Goal: Contribute content: Add original content to the website for others to see

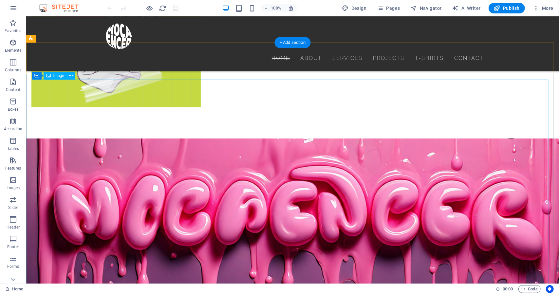
scroll to position [811, 0]
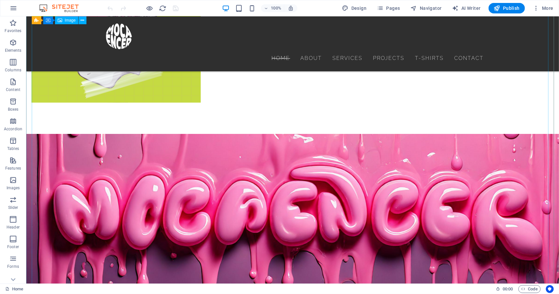
select select "%"
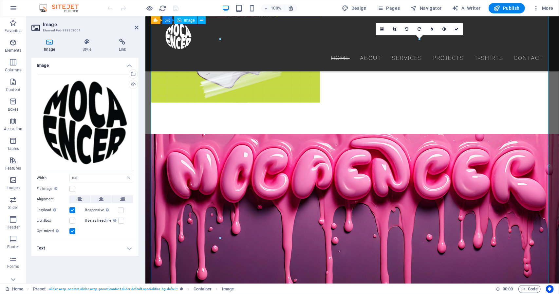
scroll to position [790, 0]
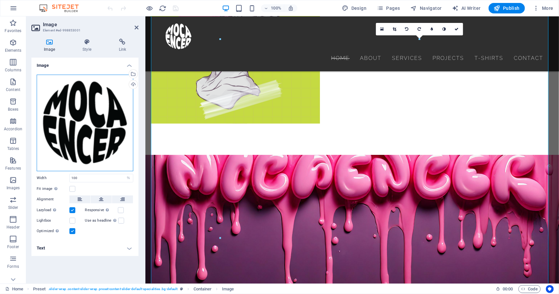
click at [91, 131] on div "Drag files here, click to choose files or select files from Files or our free s…" at bounding box center [85, 123] width 97 height 97
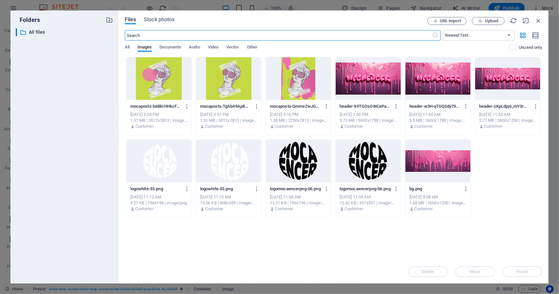
scroll to position [866, 0]
click at [222, 162] on div at bounding box center [228, 161] width 65 height 43
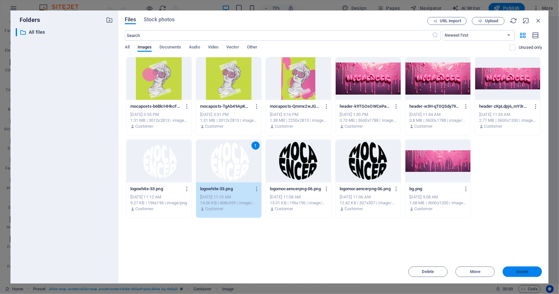
click at [527, 273] on span "Insert" at bounding box center [522, 272] width 11 height 4
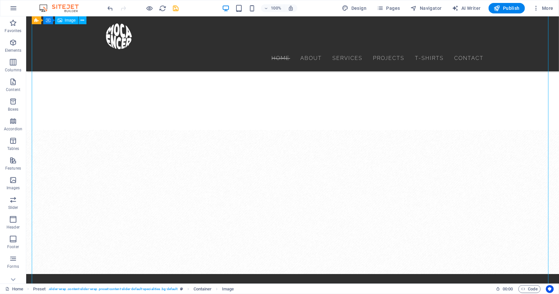
select select "%"
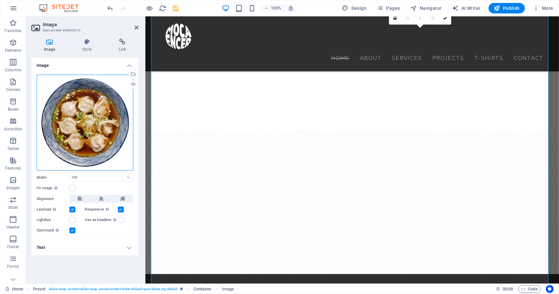
click at [89, 125] on div "Drag files here, click to choose files or select files from Files or our free s…" at bounding box center [85, 123] width 97 height 96
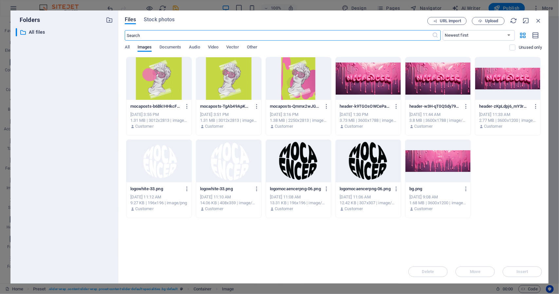
scroll to position [1201, 0]
click at [231, 169] on div at bounding box center [228, 161] width 65 height 43
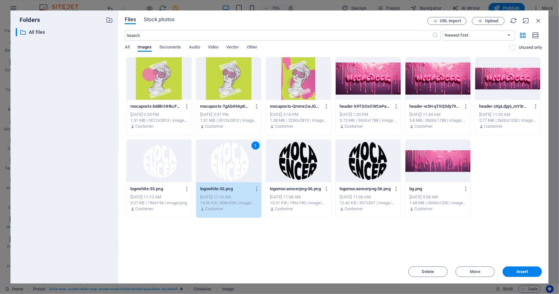
click at [231, 169] on div "1" at bounding box center [228, 161] width 65 height 43
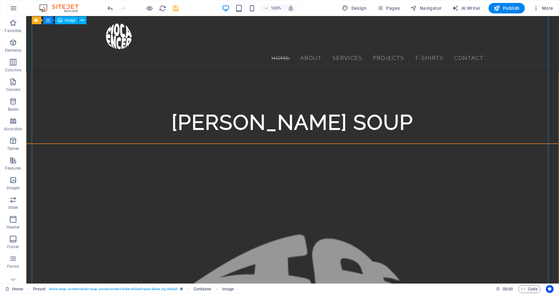
scroll to position [1888, 0]
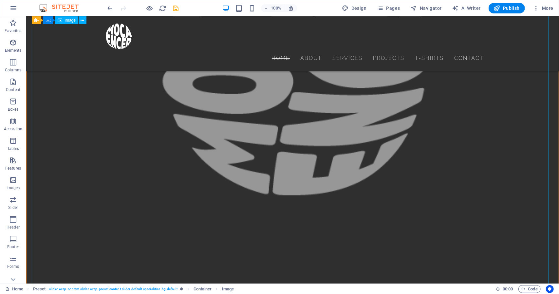
select select "%"
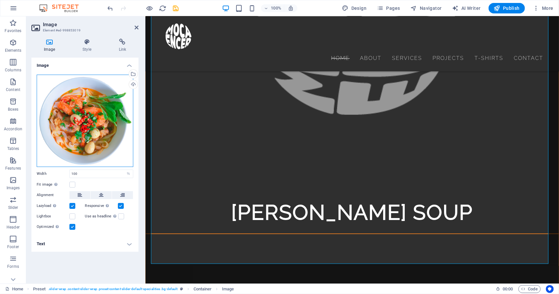
click at [81, 121] on div "Drag files here, click to choose files or select files from Files or our free s…" at bounding box center [85, 121] width 97 height 92
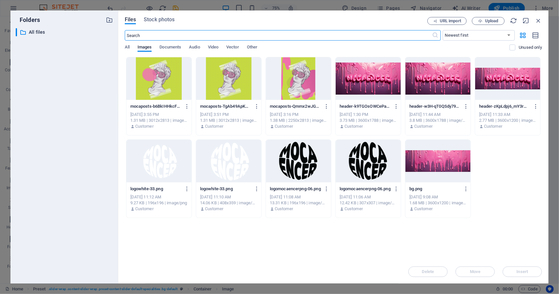
click at [230, 159] on div at bounding box center [228, 161] width 65 height 43
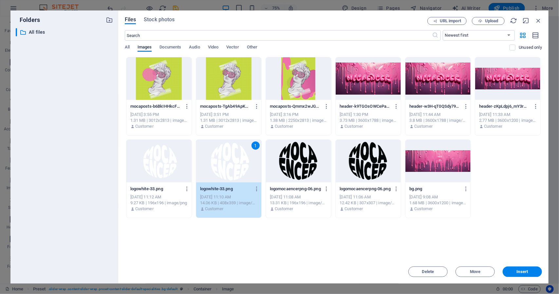
drag, startPoint x: 230, startPoint y: 159, endPoint x: 185, endPoint y: 173, distance: 46.5
click at [230, 159] on div "1" at bounding box center [228, 161] width 65 height 43
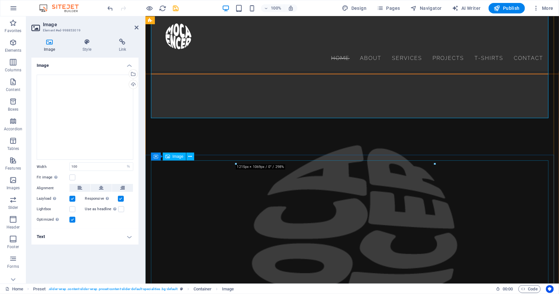
scroll to position [1940, 0]
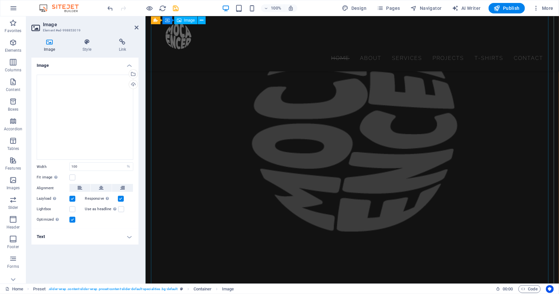
select select "%"
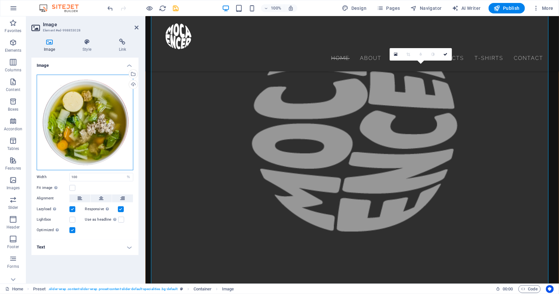
click at [78, 135] on div "Drag files here, click to choose files or select files from Files or our free s…" at bounding box center [85, 123] width 97 height 96
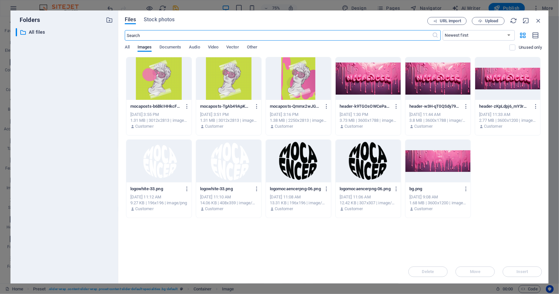
click at [210, 159] on div at bounding box center [228, 161] width 65 height 43
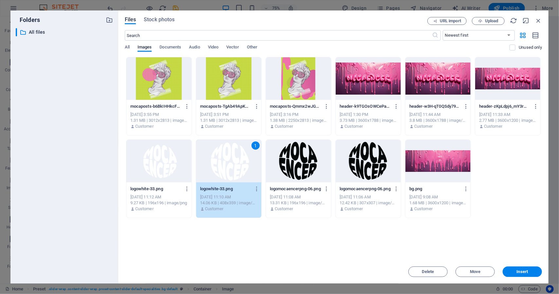
drag, startPoint x: 210, startPoint y: 159, endPoint x: 86, endPoint y: 154, distance: 124.6
click at [210, 159] on div "1" at bounding box center [228, 161] width 65 height 43
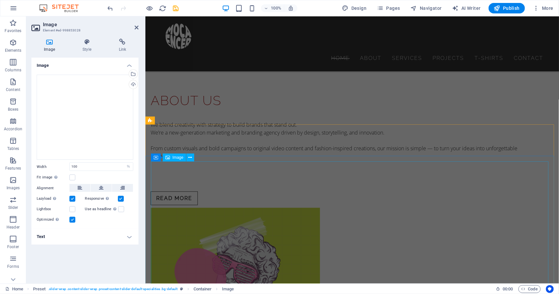
scroll to position [434, 0]
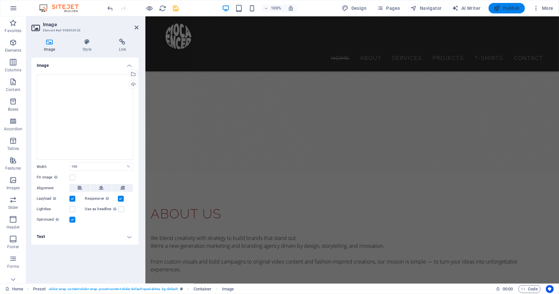
click at [504, 6] on span "Publish" at bounding box center [507, 8] width 26 height 7
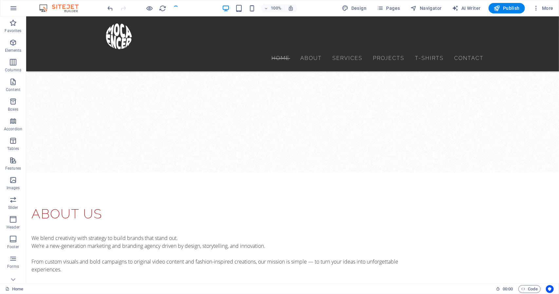
scroll to position [2388, 0]
